Goal: Task Accomplishment & Management: Manage account settings

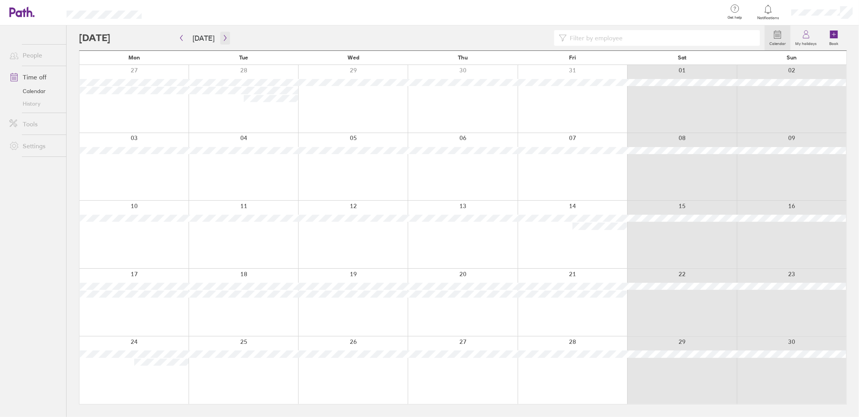
click at [223, 38] on icon "button" at bounding box center [225, 38] width 6 height 6
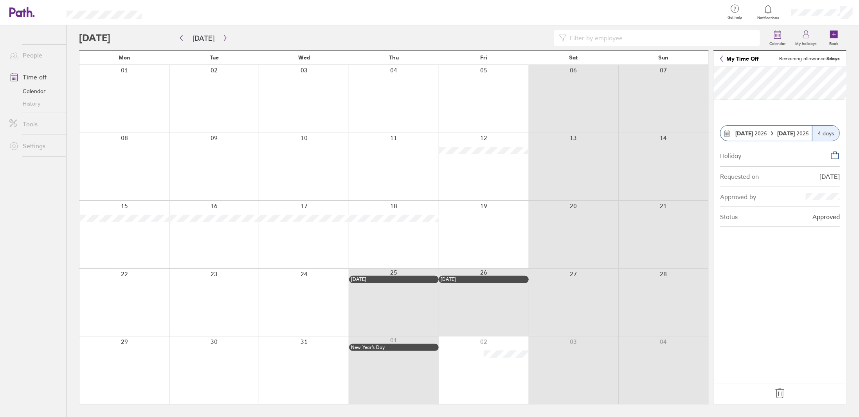
click at [783, 394] on icon at bounding box center [780, 394] width 13 height 13
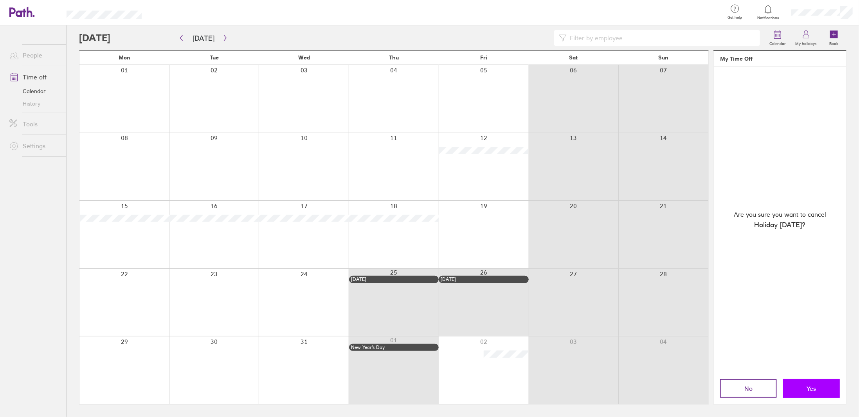
click at [806, 392] on button "Yes" at bounding box center [811, 388] width 57 height 19
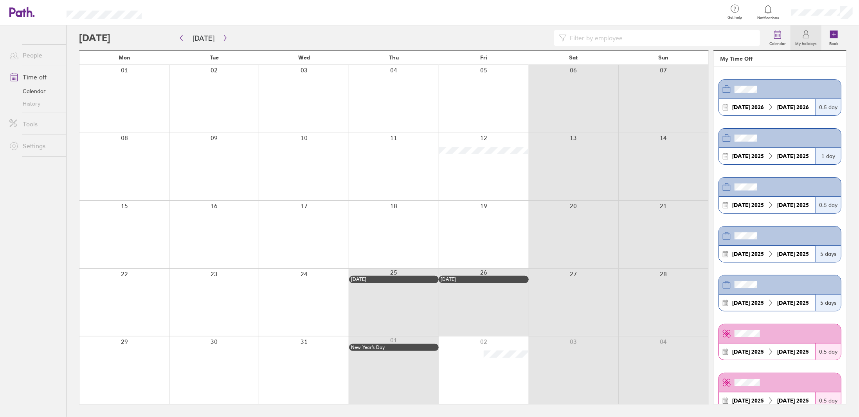
click at [292, 224] on div at bounding box center [304, 235] width 90 height 68
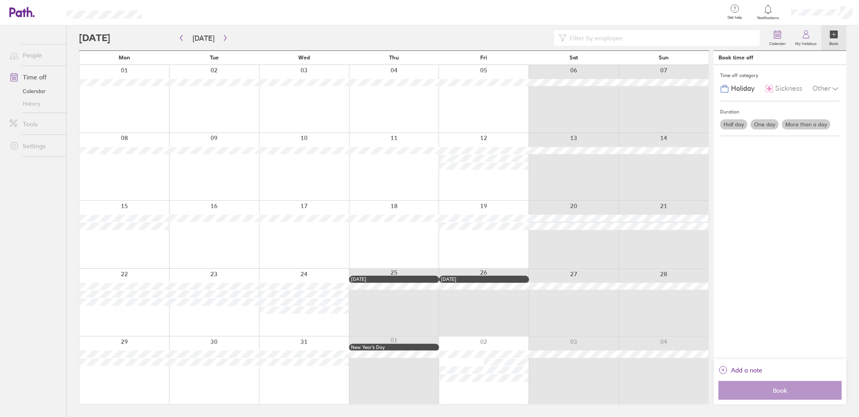
click at [810, 124] on label "More than a day" at bounding box center [806, 124] width 49 height 10
click at [0, 0] on input "More than a day" at bounding box center [0, 0] width 0 height 0
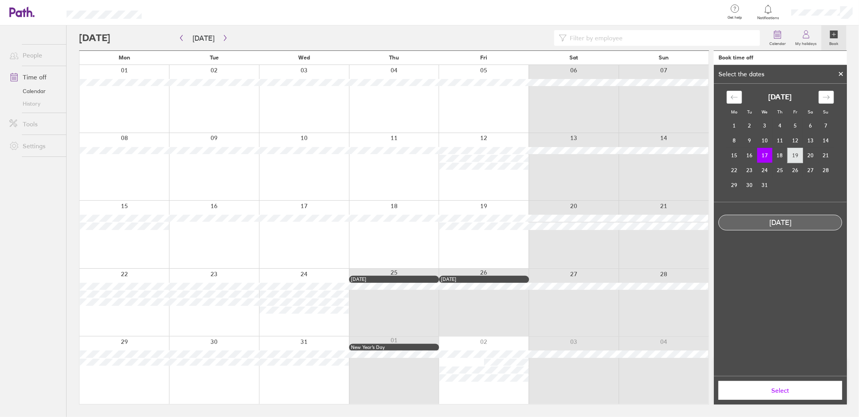
click at [792, 157] on td "19" at bounding box center [795, 155] width 15 height 15
click at [767, 156] on td "17" at bounding box center [765, 155] width 15 height 15
click at [778, 390] on span "Select" at bounding box center [780, 390] width 113 height 7
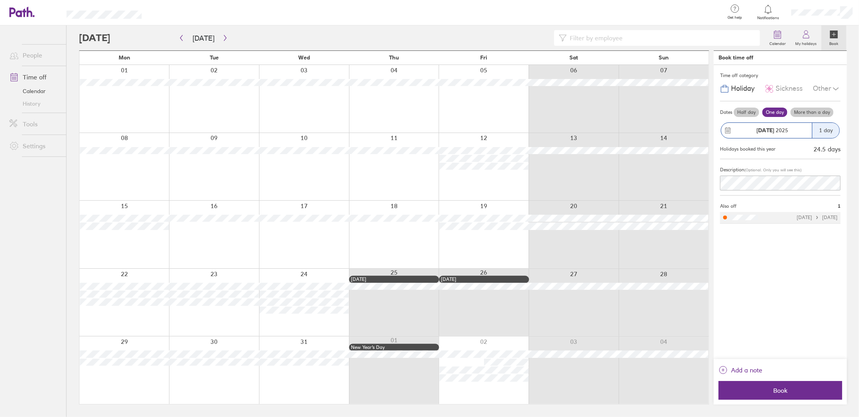
click at [821, 130] on div "1 day" at bounding box center [825, 130] width 27 height 15
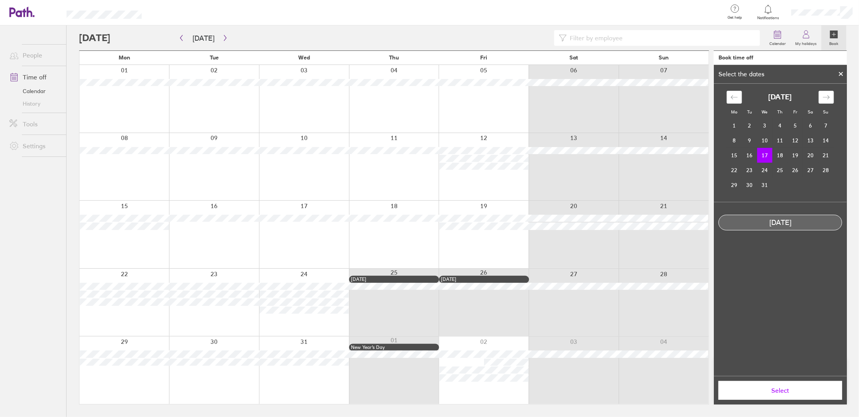
click at [840, 70] on div at bounding box center [842, 73] width 12 height 13
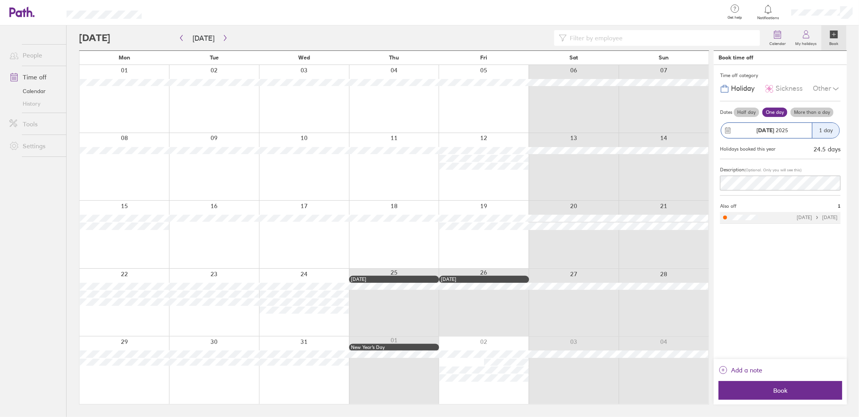
click at [818, 109] on label "More than a day" at bounding box center [812, 112] width 43 height 9
click at [0, 0] on input "More than a day" at bounding box center [0, 0] width 0 height 0
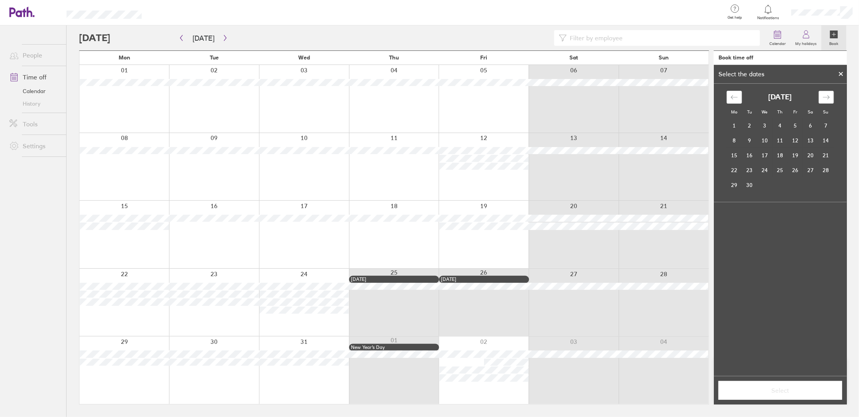
click at [830, 94] on div "Move forward to switch to the next month." at bounding box center [826, 97] width 15 height 13
click at [764, 155] on td "17" at bounding box center [765, 155] width 15 height 15
click at [795, 155] on td "19" at bounding box center [795, 155] width 15 height 15
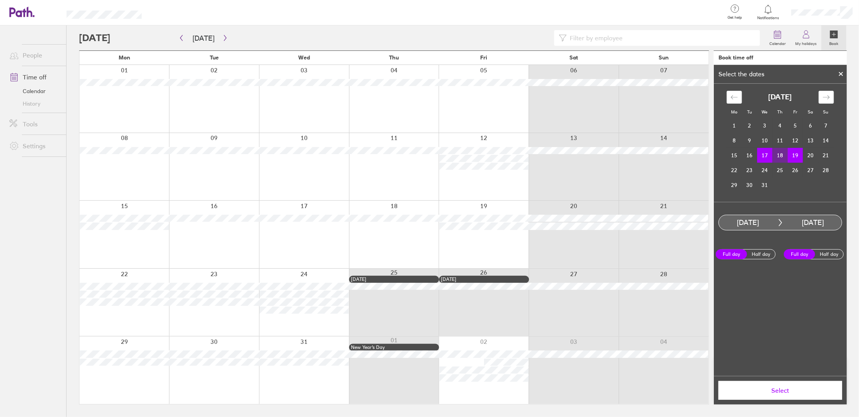
click at [780, 388] on span "Select" at bounding box center [780, 390] width 113 height 7
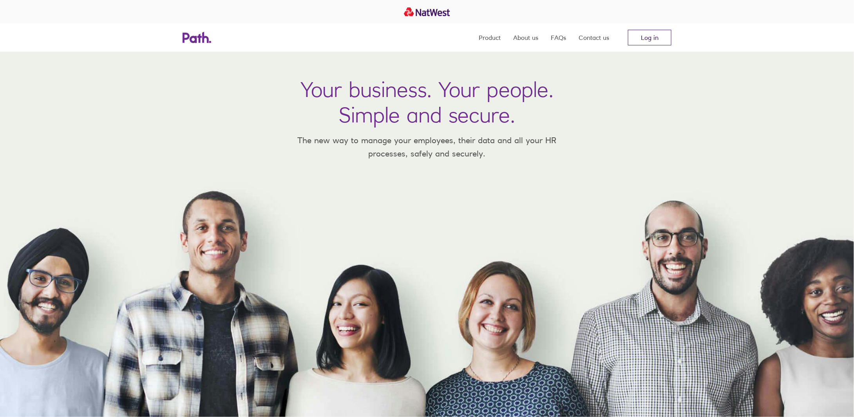
click at [651, 42] on link "Log in" at bounding box center [649, 38] width 43 height 16
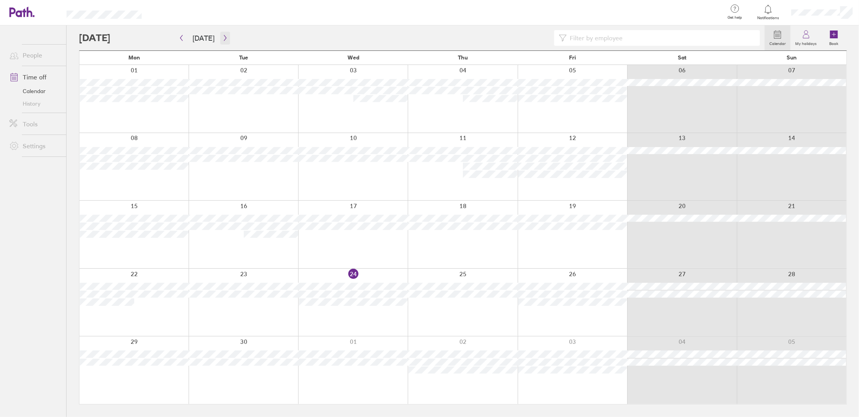
click at [222, 40] on icon "button" at bounding box center [225, 38] width 6 height 6
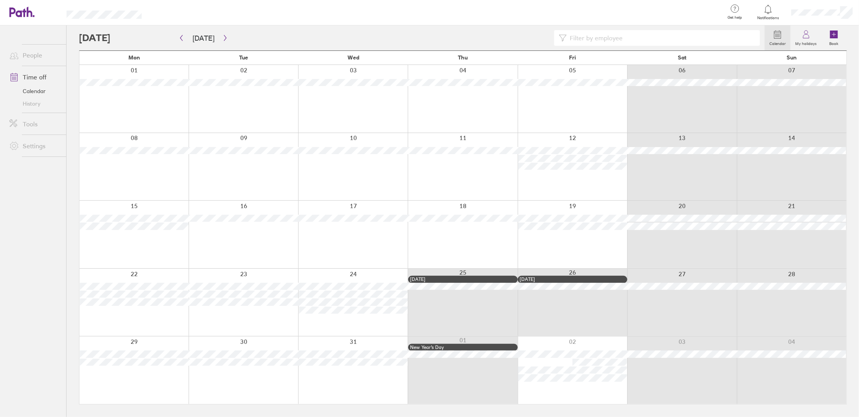
click at [351, 232] on div at bounding box center [353, 235] width 110 height 68
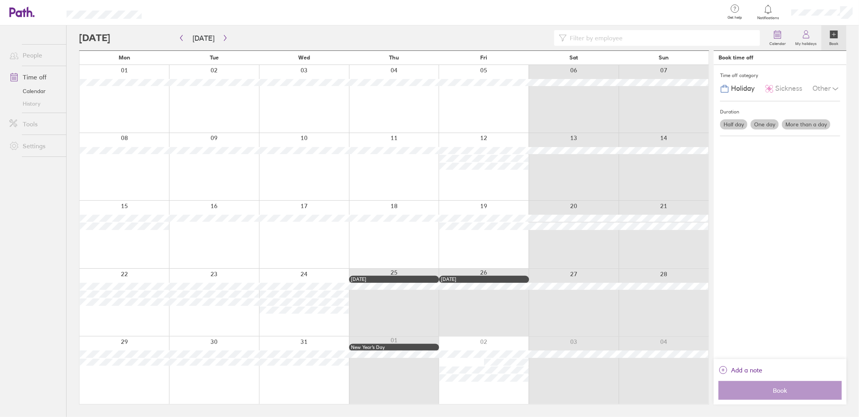
click at [806, 123] on label "More than a day" at bounding box center [806, 124] width 49 height 10
click at [0, 0] on input "More than a day" at bounding box center [0, 0] width 0 height 0
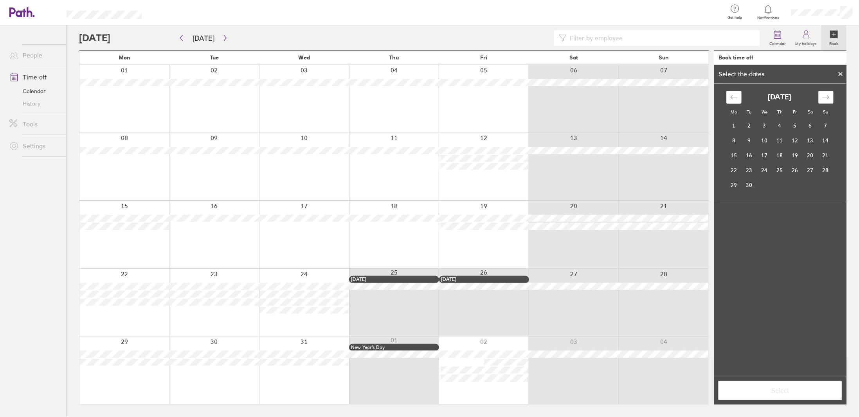
click at [827, 95] on icon "Move forward to switch to the next month." at bounding box center [826, 97] width 7 height 7
click at [792, 388] on span "Select" at bounding box center [780, 390] width 113 height 7
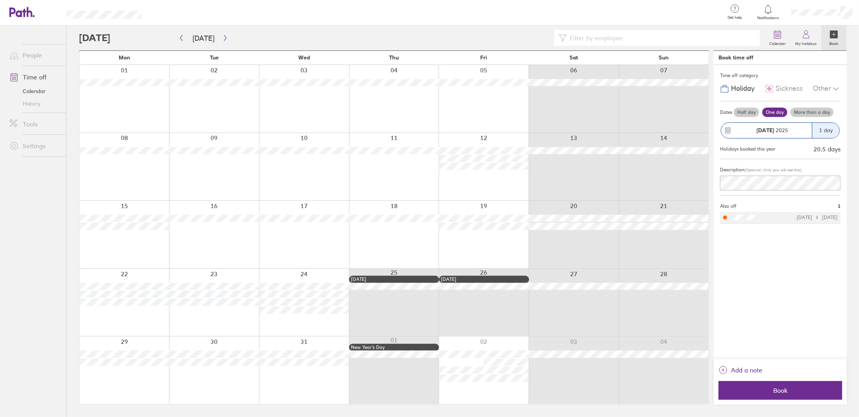
click at [807, 110] on label "More than a day" at bounding box center [812, 112] width 43 height 9
click at [0, 0] on input "More than a day" at bounding box center [0, 0] width 0 height 0
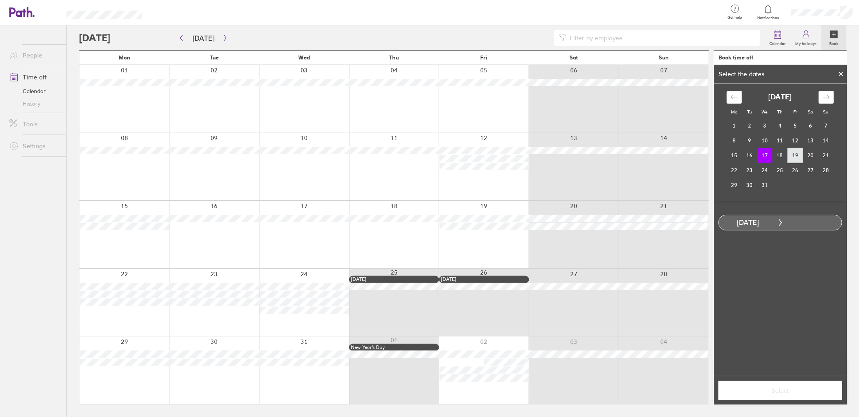
click at [794, 154] on td "19" at bounding box center [795, 155] width 15 height 15
click at [800, 390] on span "Select" at bounding box center [780, 390] width 113 height 7
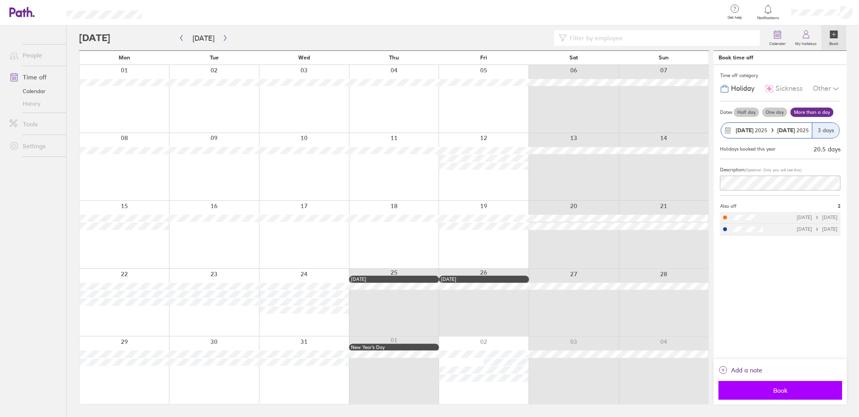
click at [770, 395] on button "Book" at bounding box center [781, 390] width 124 height 19
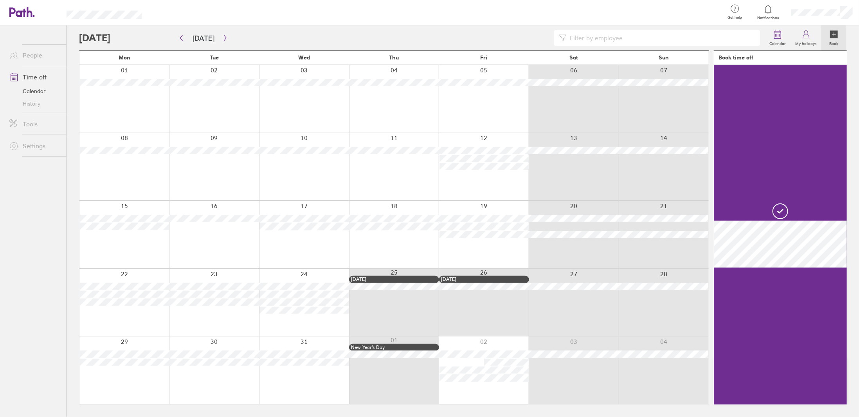
click at [229, 229] on div at bounding box center [214, 235] width 90 height 68
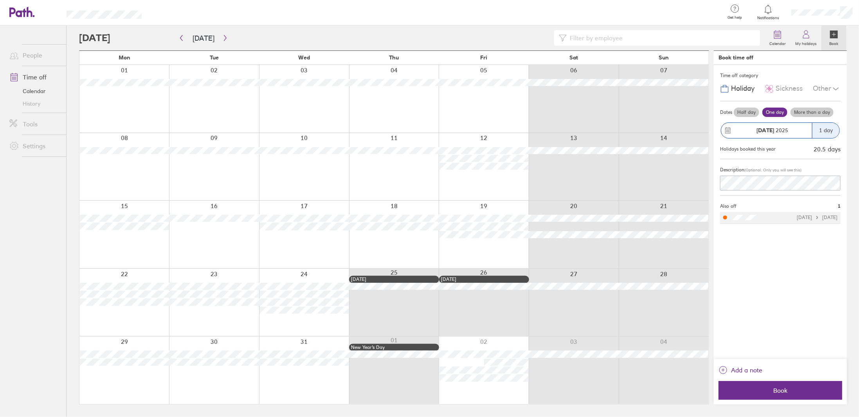
click at [746, 110] on label "Half day" at bounding box center [746, 112] width 25 height 9
click at [0, 0] on input "Half day" at bounding box center [0, 0] width 0 height 0
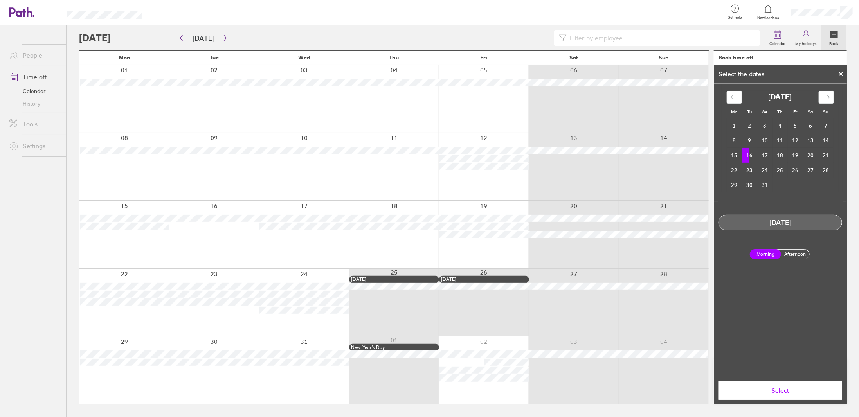
click at [804, 251] on label "Afternoon" at bounding box center [795, 254] width 31 height 9
click at [0, 0] on input "Afternoon" at bounding box center [0, 0] width 0 height 0
click at [805, 390] on span "Select" at bounding box center [780, 390] width 113 height 7
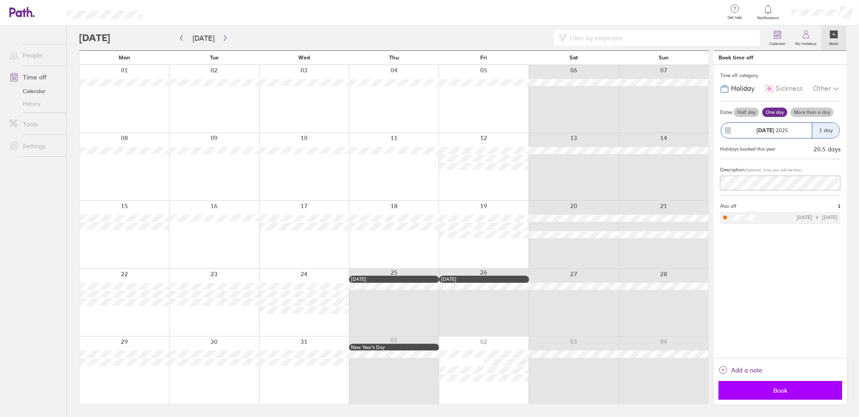
click at [788, 392] on span "Book" at bounding box center [780, 390] width 113 height 7
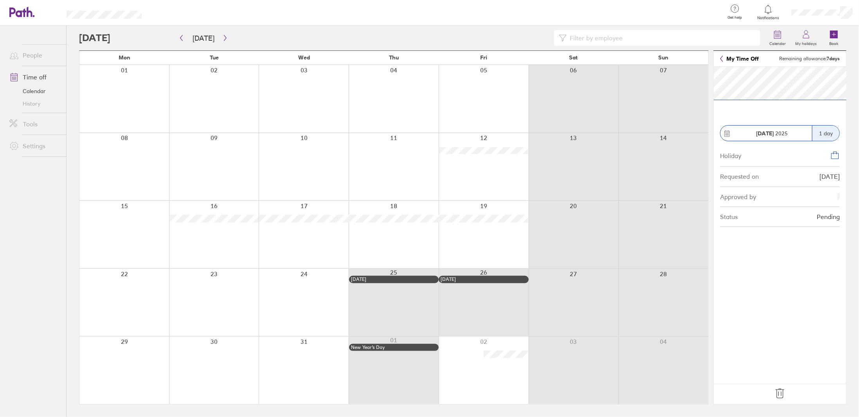
click at [779, 393] on icon at bounding box center [780, 393] width 8 height 9
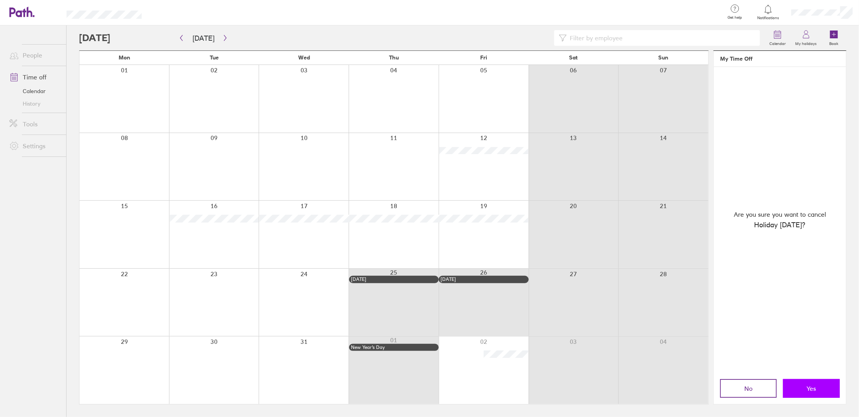
click at [806, 390] on button "Yes" at bounding box center [811, 388] width 57 height 19
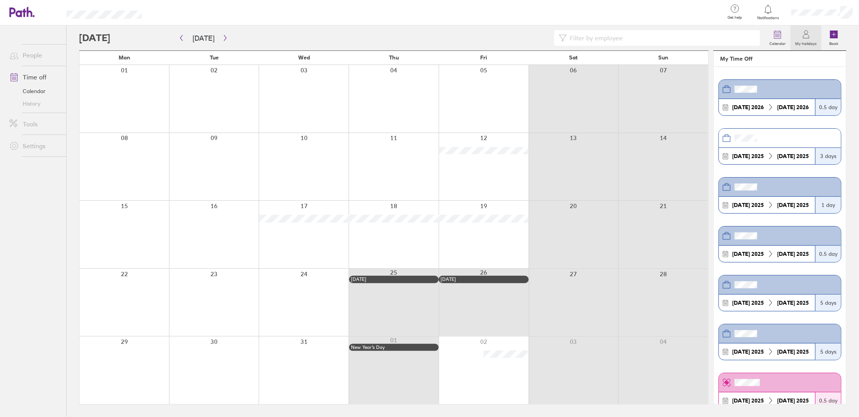
click at [241, 218] on div at bounding box center [214, 235] width 90 height 68
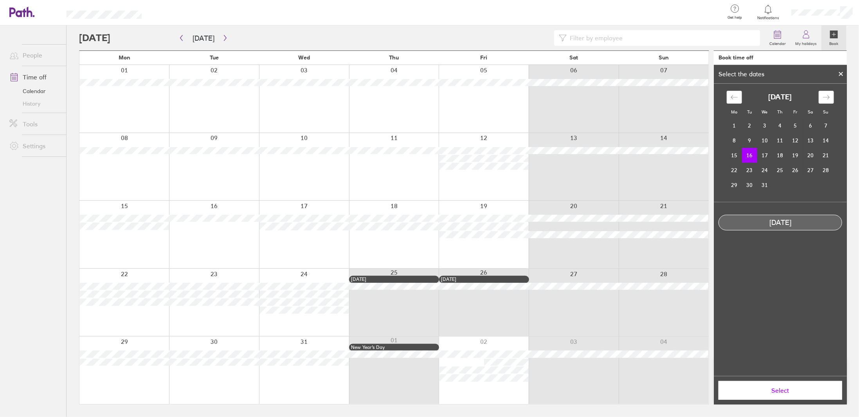
click at [840, 73] on icon at bounding box center [841, 73] width 3 height 3
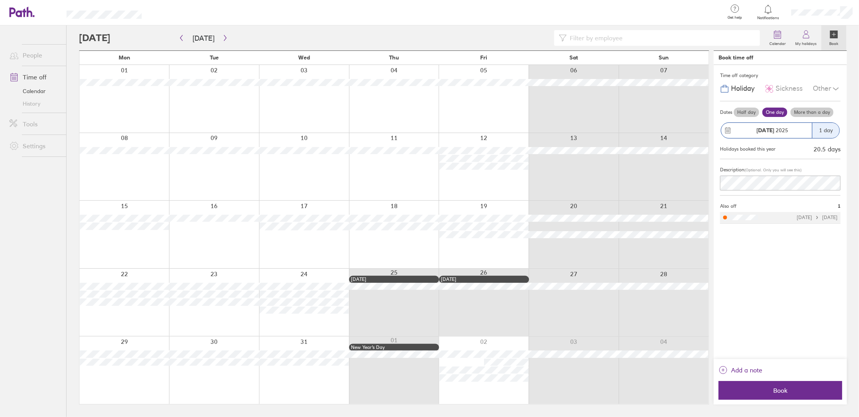
click at [754, 112] on label "Half day" at bounding box center [746, 112] width 25 height 9
click at [0, 0] on input "Half day" at bounding box center [0, 0] width 0 height 0
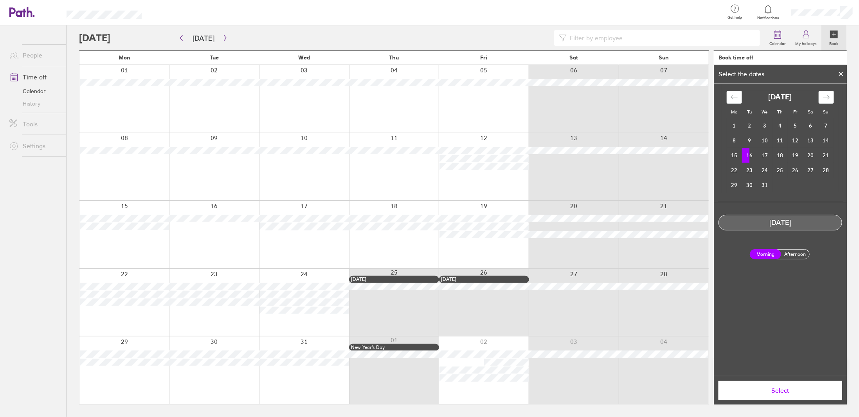
click at [803, 254] on label "Afternoon" at bounding box center [795, 254] width 31 height 9
click at [0, 0] on input "Afternoon" at bounding box center [0, 0] width 0 height 0
click at [793, 386] on button "Select" at bounding box center [781, 390] width 124 height 19
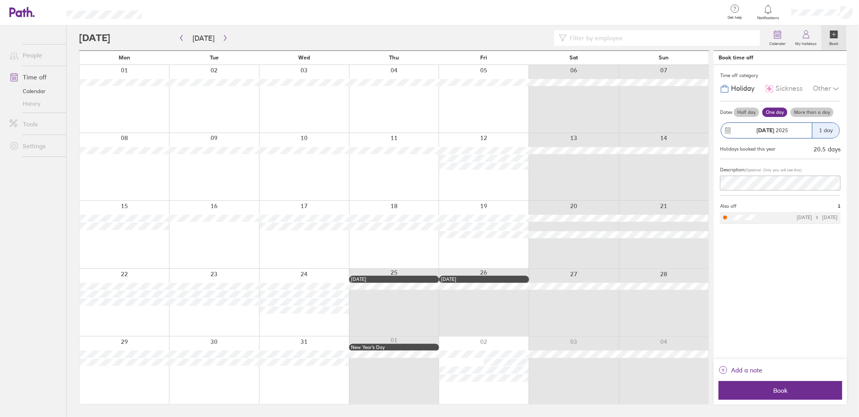
click at [744, 113] on label "Half day" at bounding box center [746, 112] width 25 height 9
click at [0, 0] on input "Half day" at bounding box center [0, 0] width 0 height 0
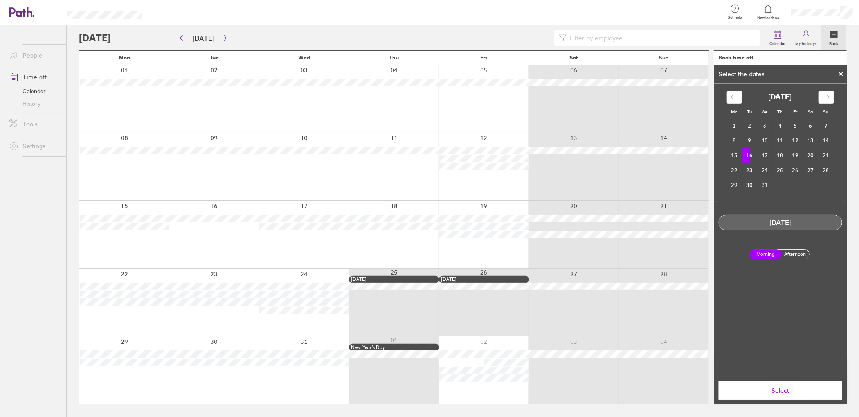
click at [796, 251] on label "Afternoon" at bounding box center [795, 254] width 31 height 9
click at [0, 0] on input "Afternoon" at bounding box center [0, 0] width 0 height 0
click at [806, 386] on button "Select" at bounding box center [781, 390] width 124 height 19
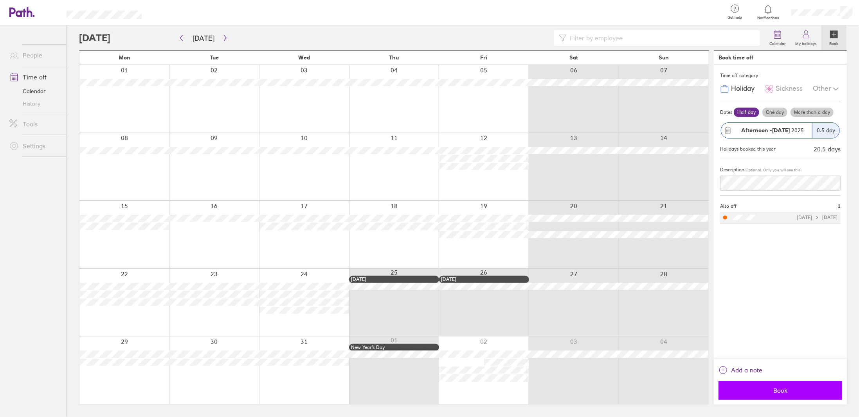
click at [787, 394] on span "Book" at bounding box center [780, 390] width 113 height 7
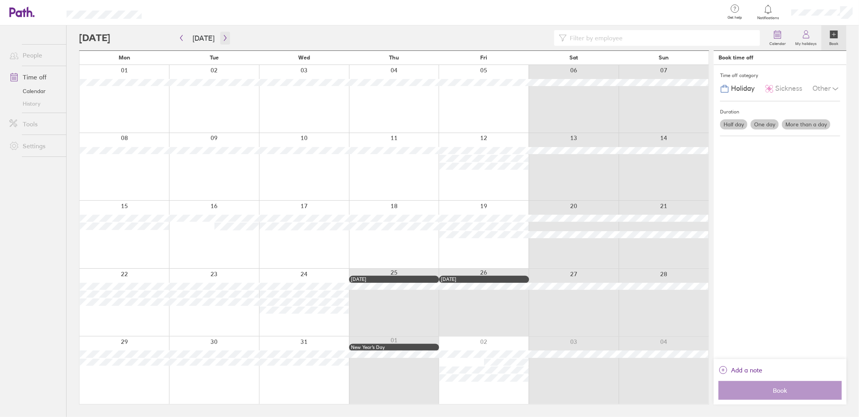
click at [222, 39] on icon "button" at bounding box center [225, 38] width 6 height 6
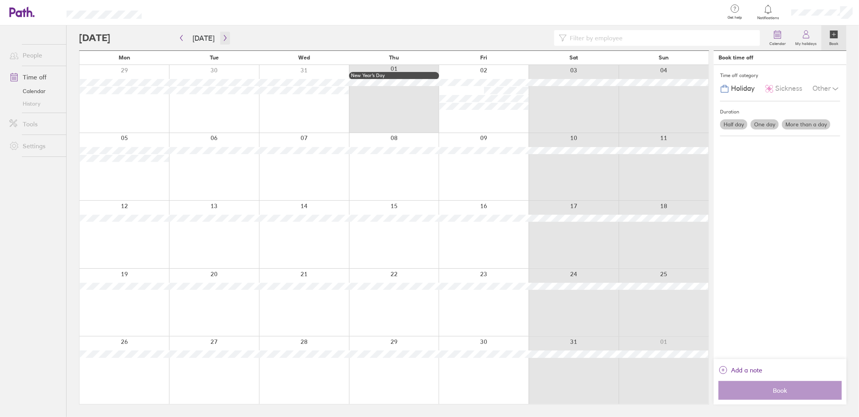
click at [223, 39] on icon "button" at bounding box center [225, 38] width 6 height 6
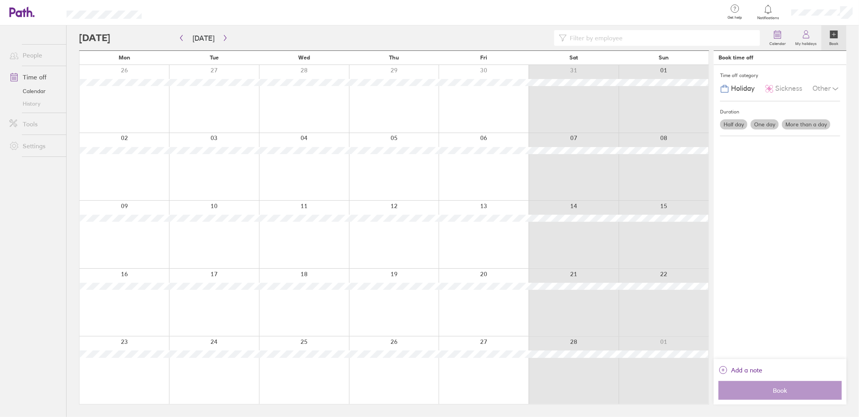
click at [132, 300] on div at bounding box center [124, 303] width 90 height 68
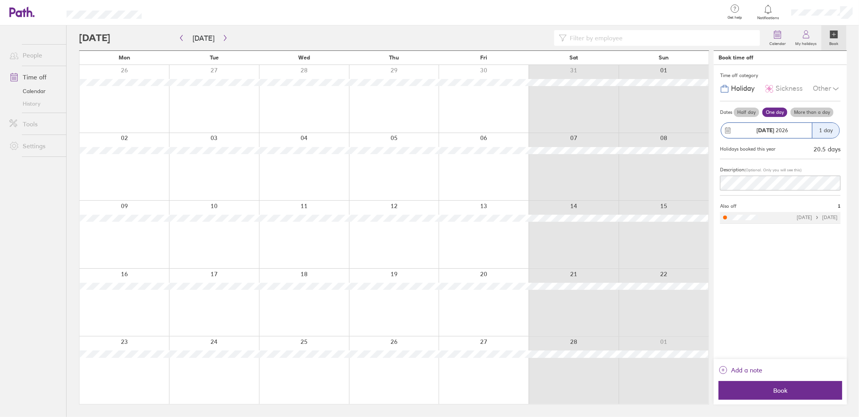
click at [809, 110] on label "More than a day" at bounding box center [812, 112] width 43 height 9
click at [0, 0] on input "More than a day" at bounding box center [0, 0] width 0 height 0
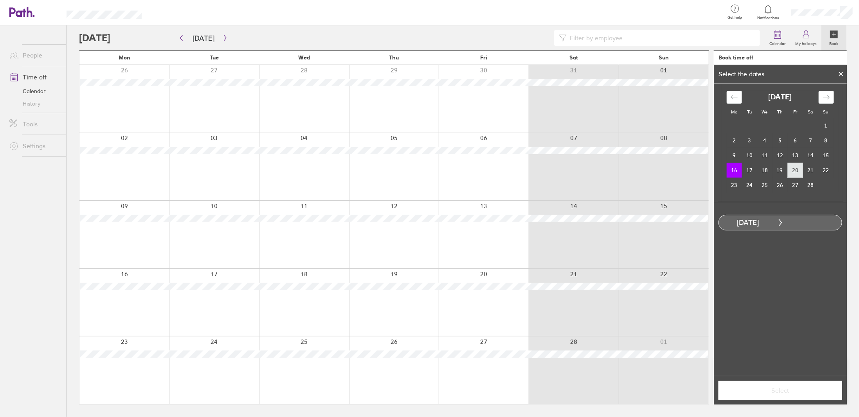
click at [791, 173] on td "20" at bounding box center [795, 170] width 15 height 15
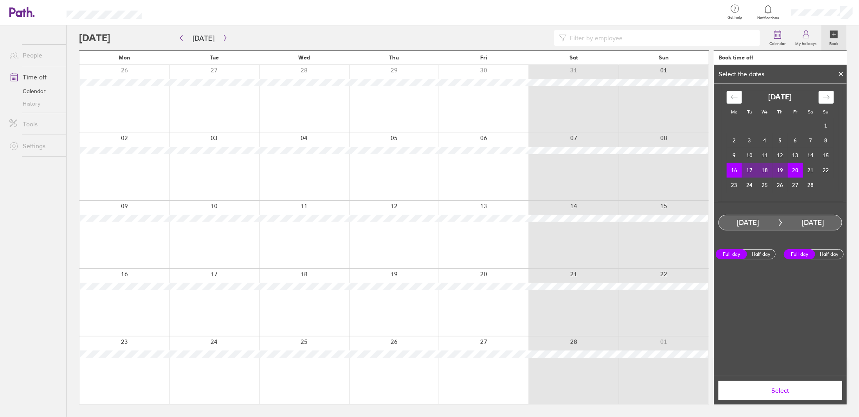
click at [801, 386] on button "Select" at bounding box center [781, 390] width 124 height 19
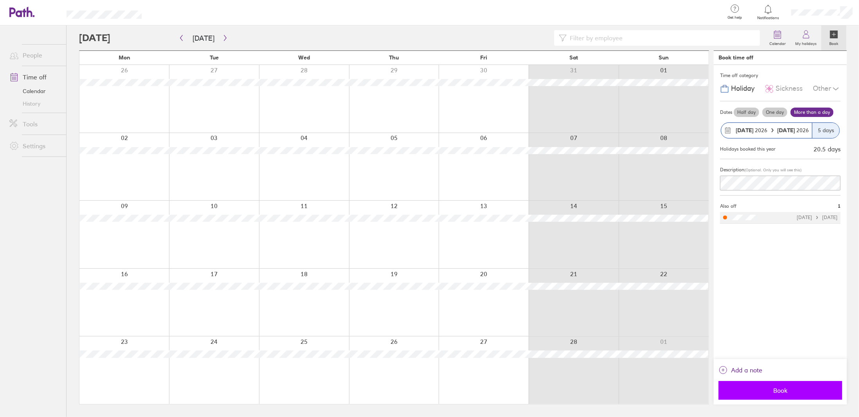
click at [794, 389] on span "Book" at bounding box center [780, 390] width 113 height 7
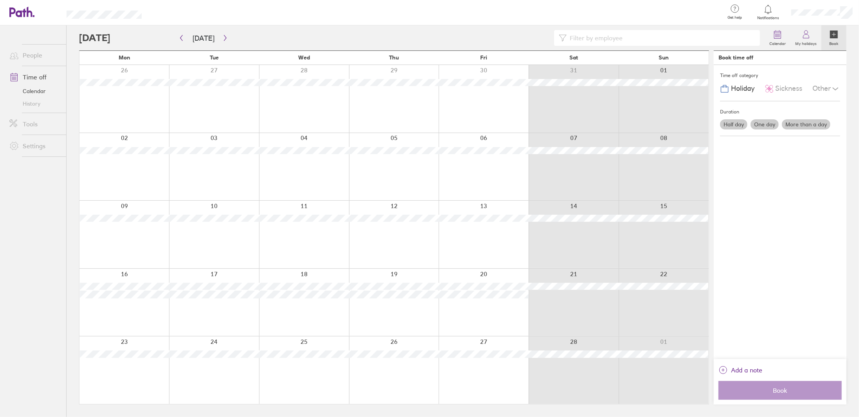
click at [124, 374] on div at bounding box center [124, 371] width 90 height 68
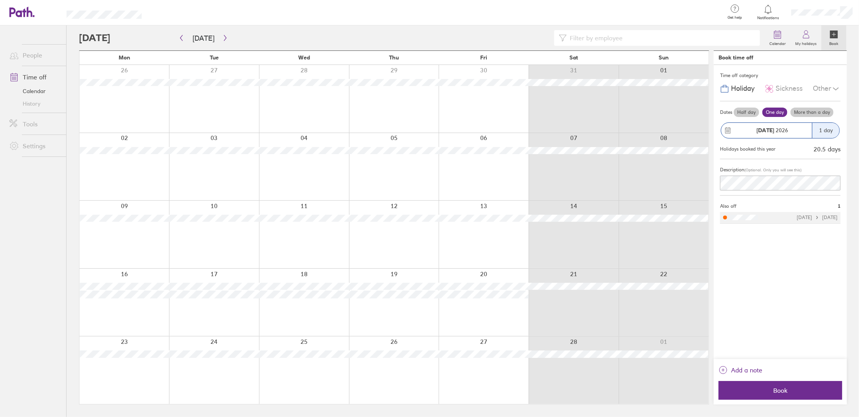
click at [807, 110] on label "More than a day" at bounding box center [812, 112] width 43 height 9
click at [0, 0] on input "More than a day" at bounding box center [0, 0] width 0 height 0
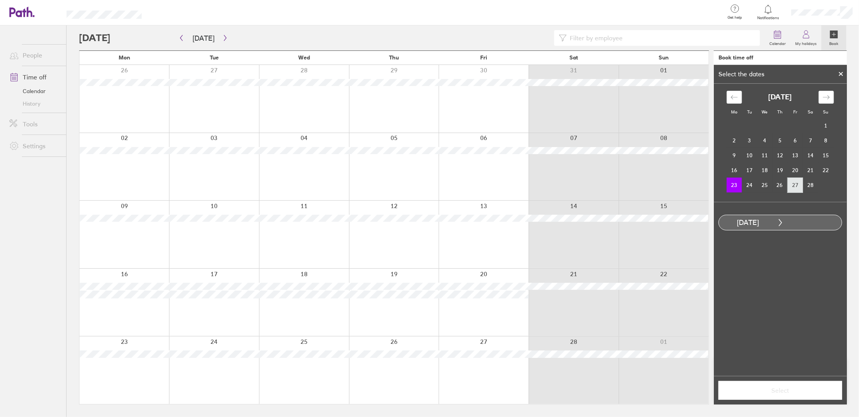
click at [791, 185] on td "27" at bounding box center [795, 185] width 15 height 15
click at [769, 388] on span "Select" at bounding box center [780, 390] width 113 height 7
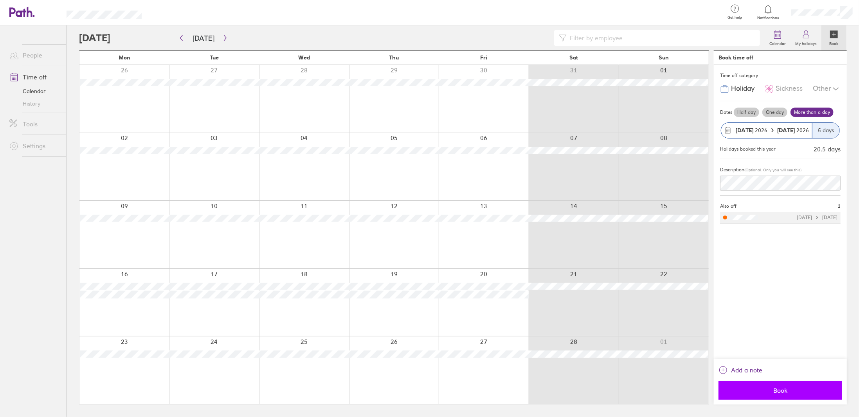
click at [792, 390] on span "Book" at bounding box center [780, 390] width 113 height 7
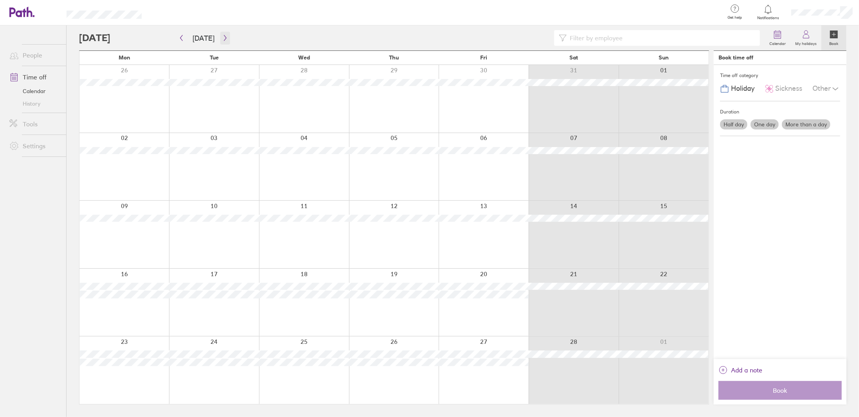
click at [225, 39] on icon "button" at bounding box center [225, 38] width 6 height 6
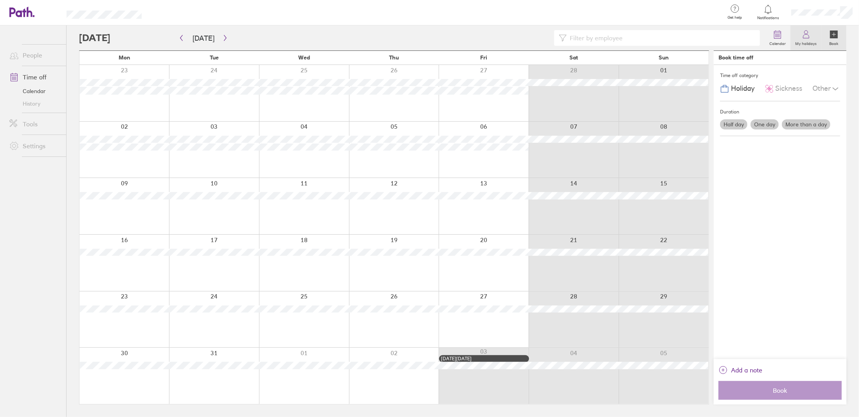
click at [801, 38] on link "My holidays" at bounding box center [806, 37] width 31 height 25
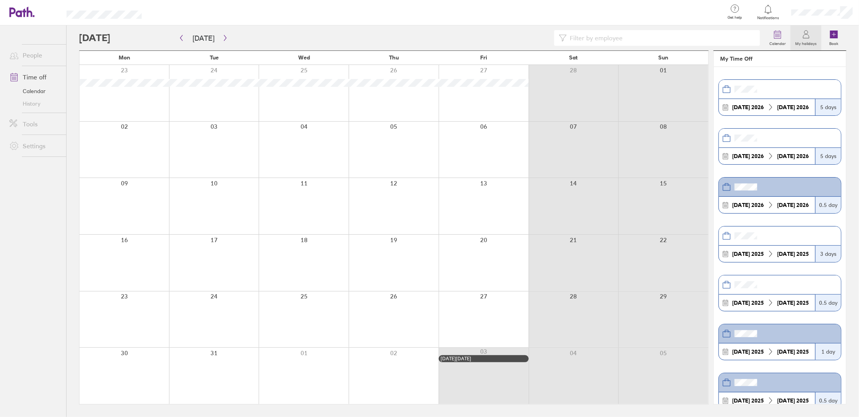
click at [808, 16] on div at bounding box center [822, 12] width 74 height 25
click at [805, 39] on link "My profile" at bounding box center [820, 35] width 78 height 20
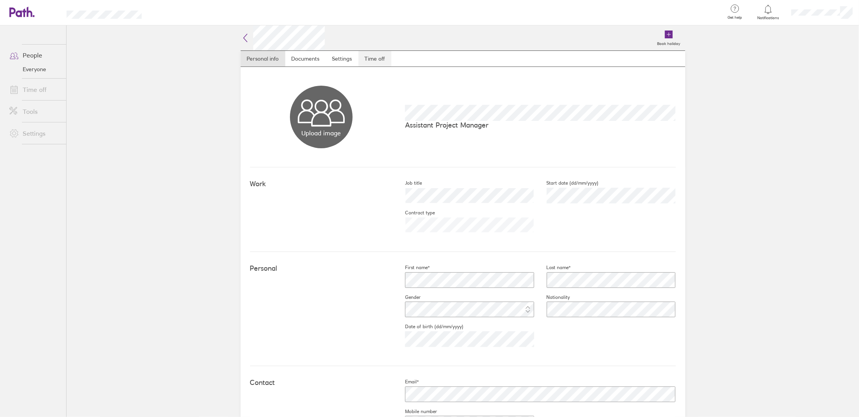
click at [366, 58] on link "Time off" at bounding box center [375, 59] width 33 height 16
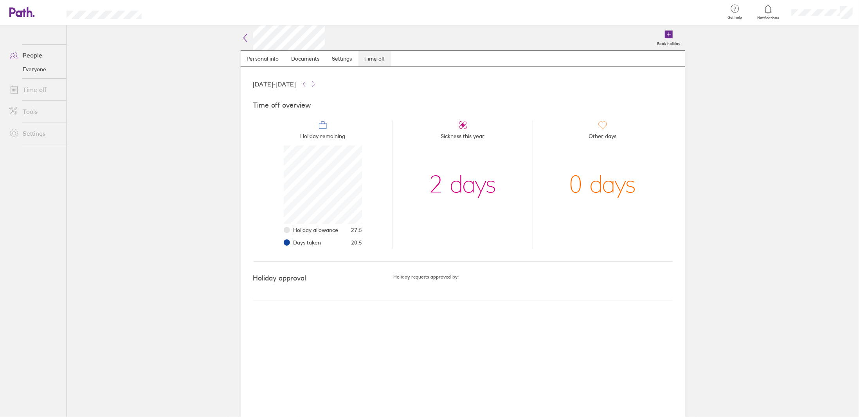
scroll to position [78, 78]
click at [31, 71] on link "Everyone" at bounding box center [34, 69] width 63 height 13
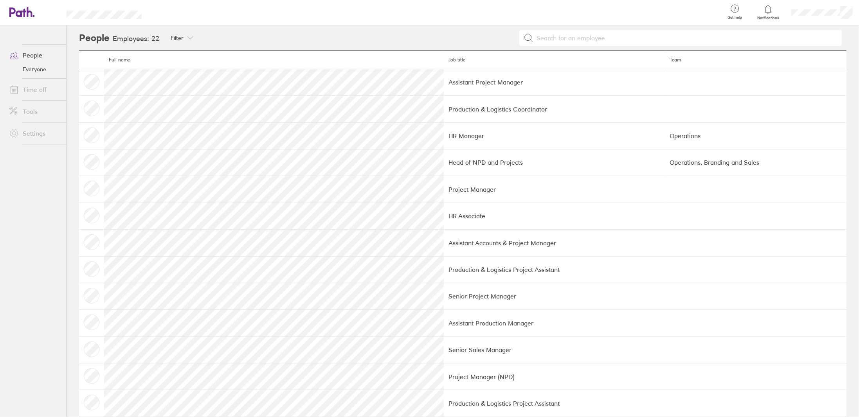
click at [25, 52] on link "People" at bounding box center [34, 55] width 63 height 16
click at [20, 11] on icon at bounding box center [17, 11] width 17 height 9
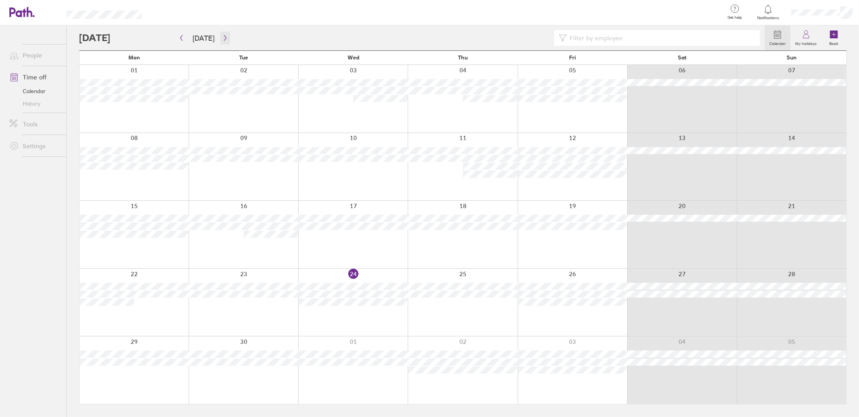
click at [223, 39] on icon "button" at bounding box center [225, 38] width 6 height 6
click at [223, 40] on icon "button" at bounding box center [225, 38] width 6 height 6
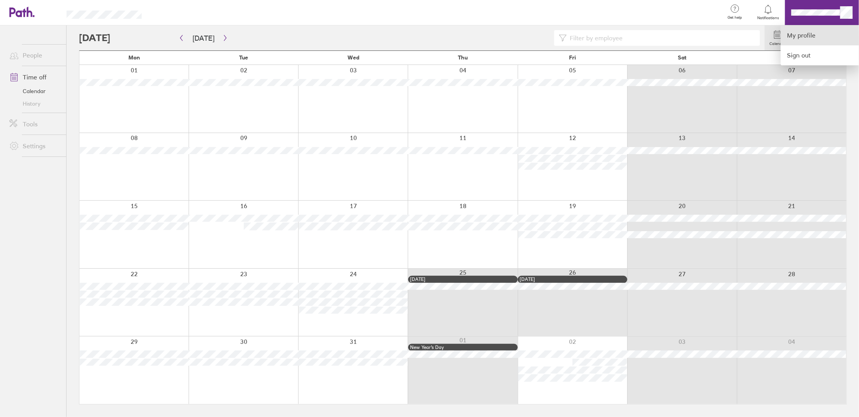
click at [813, 29] on link "My profile" at bounding box center [820, 35] width 78 height 20
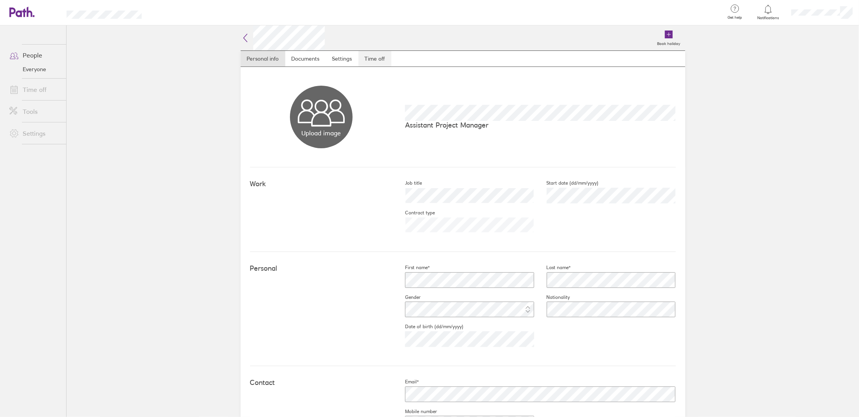
click at [368, 54] on link "Time off" at bounding box center [375, 59] width 33 height 16
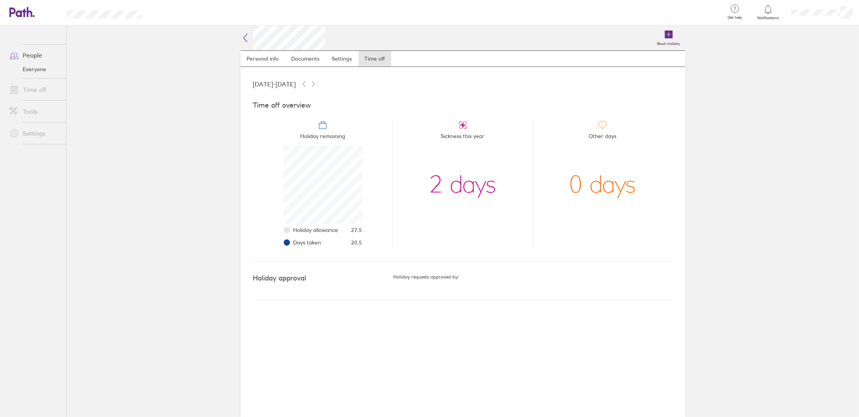
scroll to position [78, 78]
